Goal: Use online tool/utility

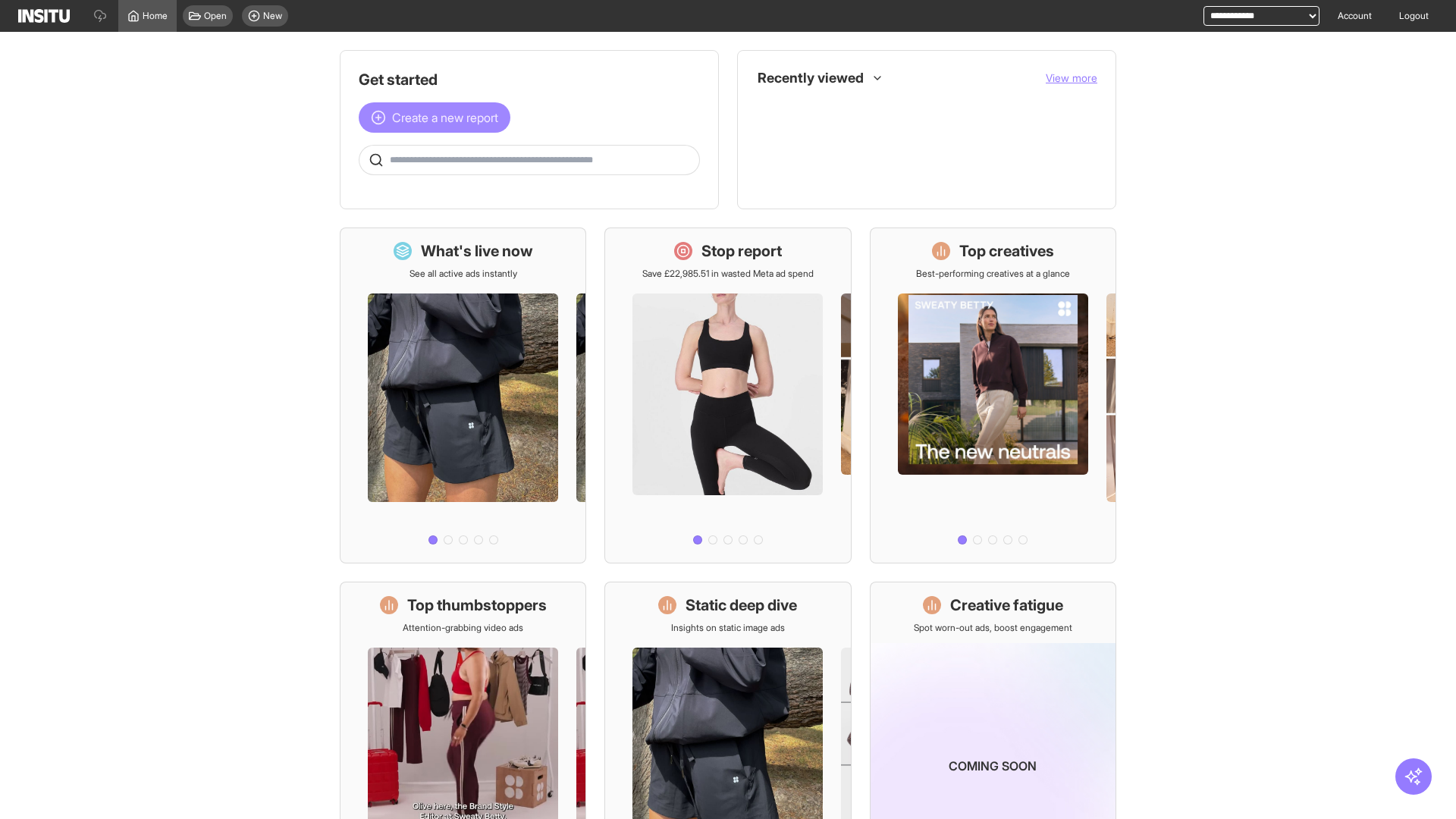
click at [438, 118] on span "Create a new report" at bounding box center [445, 118] width 106 height 19
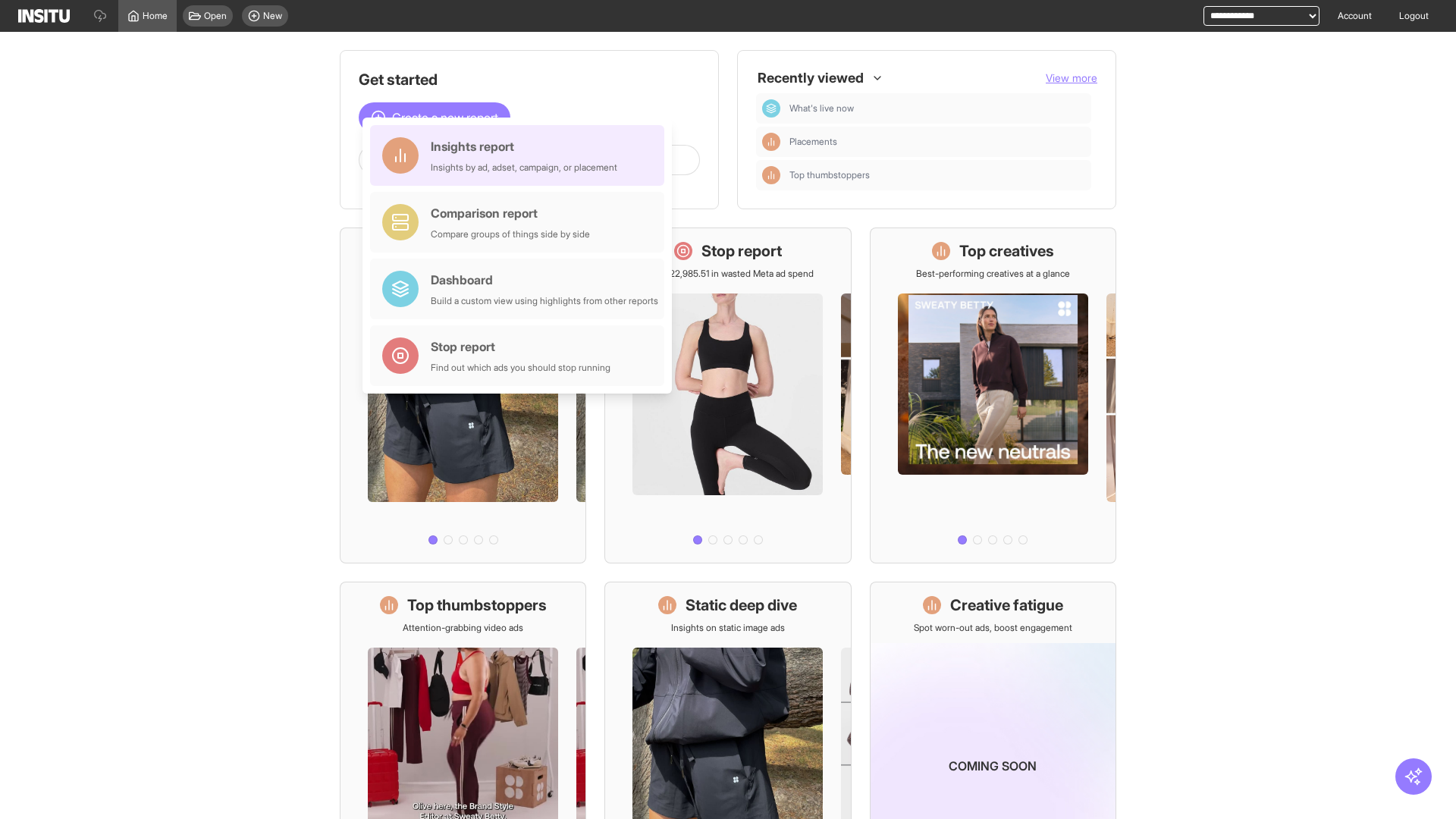
click at [520, 156] on div "Insights report Insights by ad, adset, campaign, or placement" at bounding box center [524, 155] width 187 height 36
